Goal: Communication & Community: Share content

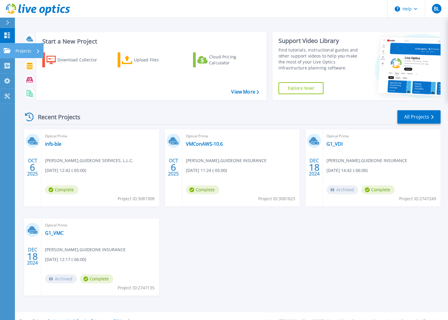
click at [5, 54] on link "Projects Projects" at bounding box center [7, 50] width 15 height 15
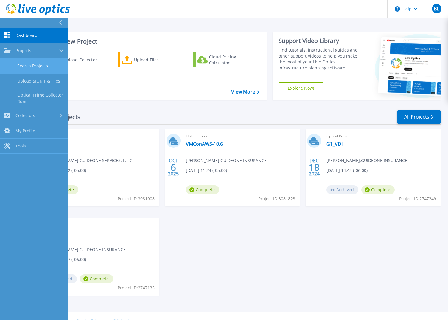
click at [43, 68] on link "Search Projects" at bounding box center [34, 65] width 68 height 15
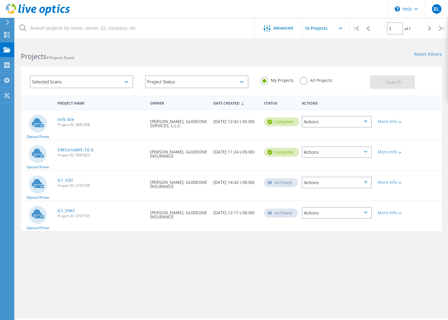
click at [191, 161] on div "Requested By [PERSON_NAME], GUIDEONE INSURANCE" at bounding box center [178, 152] width 63 height 24
click at [84, 149] on link "VMConAWS-10.6" at bounding box center [75, 150] width 36 height 4
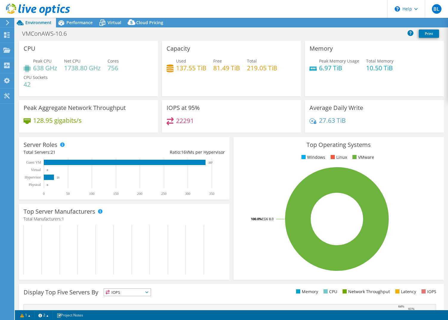
select select "USD"
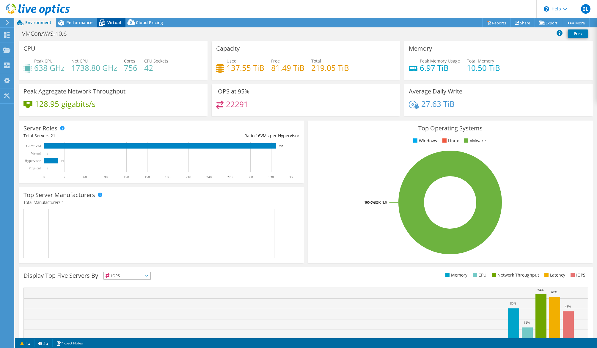
click at [112, 22] on span "Virtual" at bounding box center [114, 23] width 14 height 6
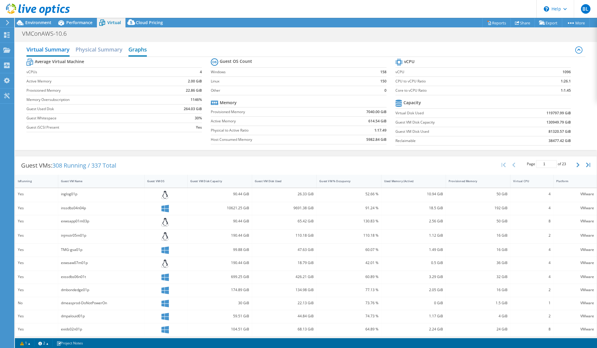
click at [143, 53] on h2 "Graphs" at bounding box center [138, 49] width 18 height 13
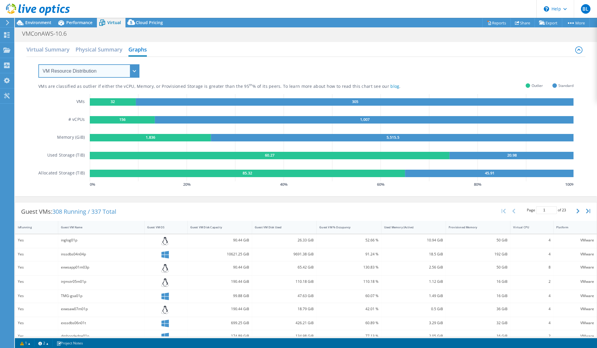
select select "Over Provisioning"
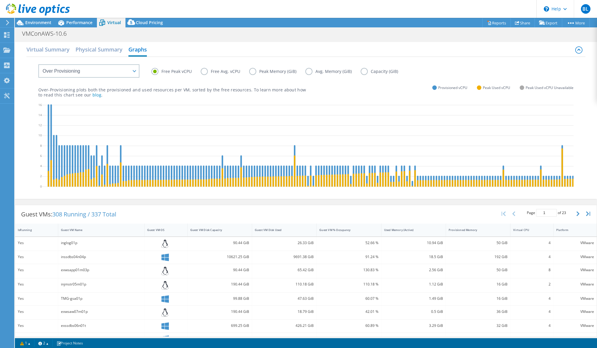
click at [272, 74] on label "Peak Memory (GiB)" at bounding box center [277, 71] width 56 height 7
click at [0, 0] on input "Peak Memory (GiB)" at bounding box center [0, 0] width 0 height 0
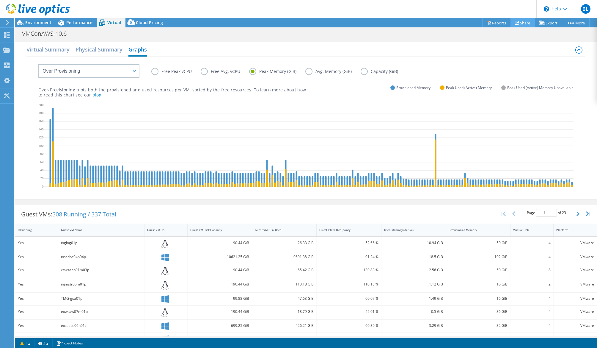
click at [447, 22] on link "Share" at bounding box center [523, 22] width 24 height 9
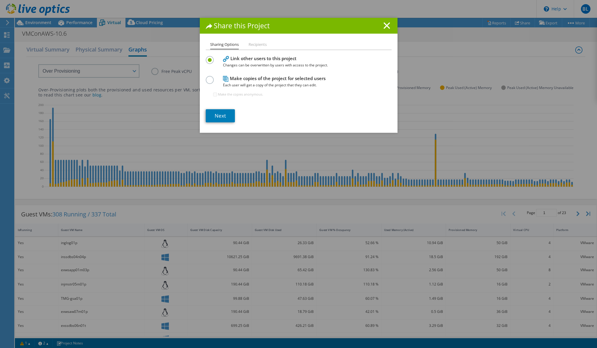
click at [211, 77] on label at bounding box center [211, 76] width 10 height 1
click at [0, 0] on input "radio" at bounding box center [0, 0] width 0 height 0
click at [226, 116] on link "Next" at bounding box center [220, 115] width 29 height 13
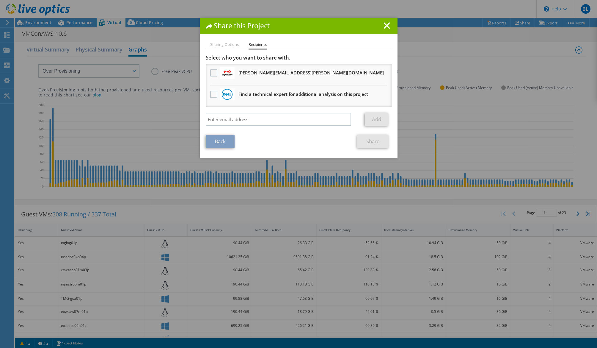
click at [214, 73] on label at bounding box center [214, 72] width 9 height 7
click at [0, 0] on input "checkbox" at bounding box center [0, 0] width 0 height 0
click at [216, 73] on label at bounding box center [214, 72] width 9 height 7
click at [0, 0] on input "checkbox" at bounding box center [0, 0] width 0 height 0
click at [230, 45] on li "Sharing Options" at bounding box center [224, 44] width 29 height 7
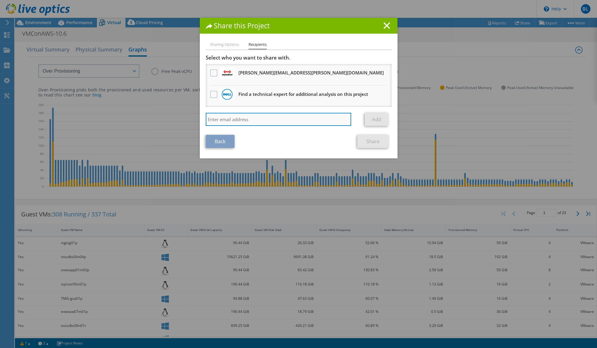
click at [233, 120] on input "search" at bounding box center [279, 119] width 146 height 13
type input "gmackey@themutualgroup.com"
click at [387, 118] on link "Add" at bounding box center [377, 119] width 24 height 13
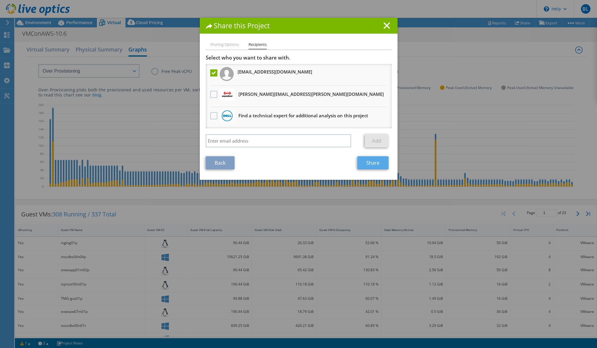
click at [377, 164] on link "Share" at bounding box center [373, 162] width 31 height 13
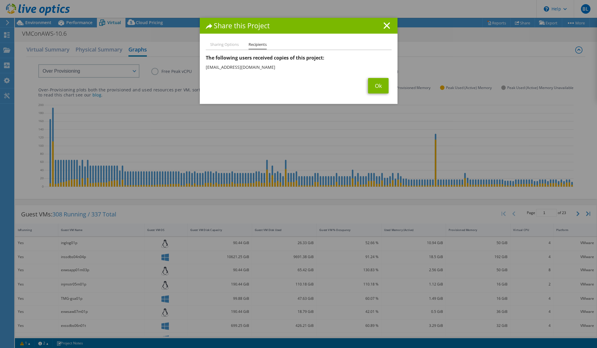
click at [381, 91] on link "Ok" at bounding box center [378, 85] width 21 height 15
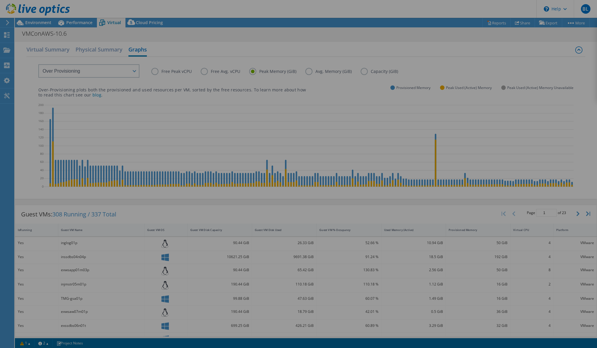
click at [381, 91] on div at bounding box center [298, 174] width 597 height 348
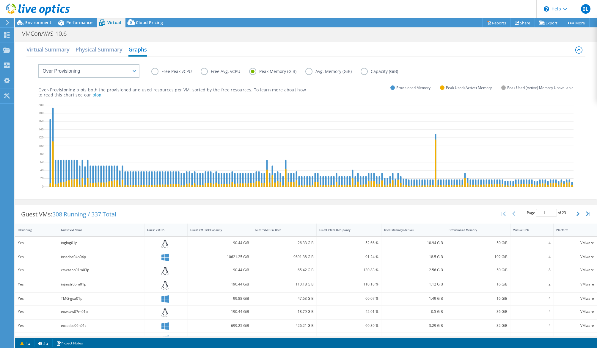
click at [204, 73] on label "Free Avg. vCPU" at bounding box center [225, 71] width 49 height 7
click at [0, 0] on input "Free Avg. vCPU" at bounding box center [0, 0] width 0 height 0
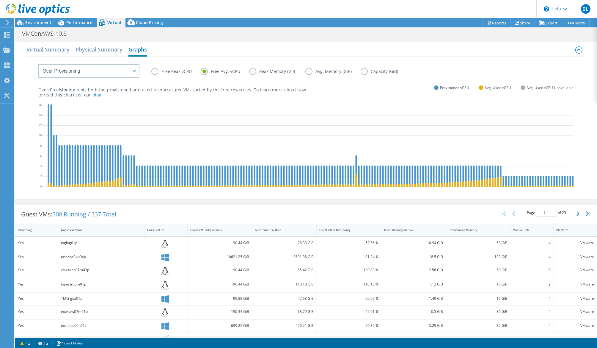
click at [254, 74] on label "Peak Memory (GiB)" at bounding box center [277, 71] width 56 height 7
click at [0, 0] on input "Peak Memory (GiB)" at bounding box center [0, 0] width 0 height 0
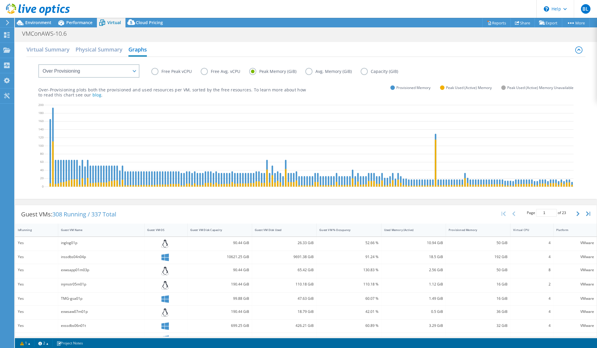
click at [308, 71] on label "Avg. Memory (GiB)" at bounding box center [333, 71] width 55 height 7
click at [0, 0] on input "Avg. Memory (GiB)" at bounding box center [0, 0] width 0 height 0
